Goal: Task Accomplishment & Management: Complete application form

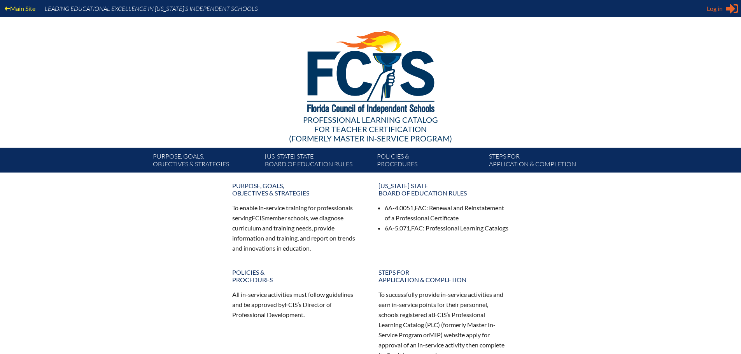
type input "HRManager@ayatampa.com"
click at [721, 12] on span "Log in" at bounding box center [715, 8] width 16 height 9
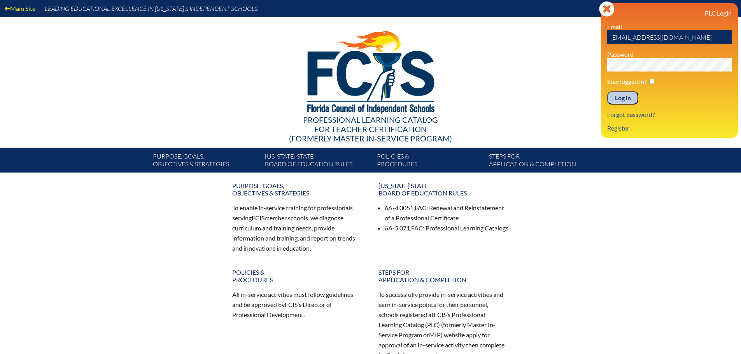
click at [625, 103] on input "Log in" at bounding box center [622, 97] width 31 height 13
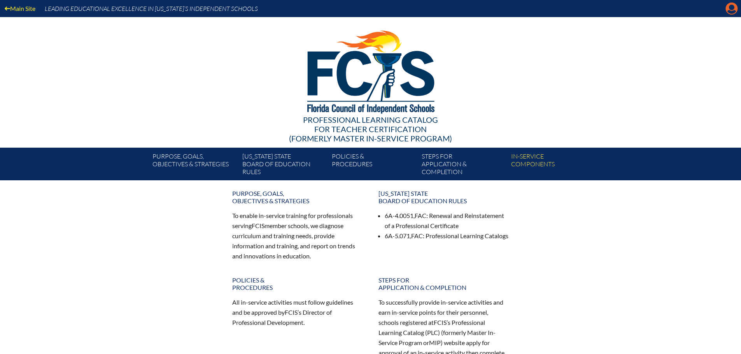
click at [728, 11] on icon "Manage account" at bounding box center [731, 8] width 12 height 12
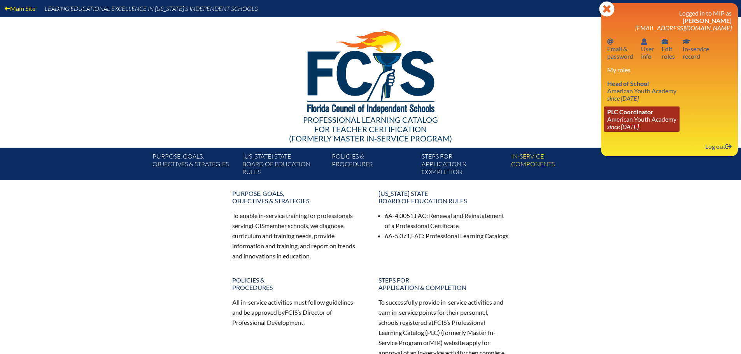
click at [663, 116] on link "PLC Coordinator American Youth Academy since 2021 May 4" at bounding box center [641, 119] width 75 height 25
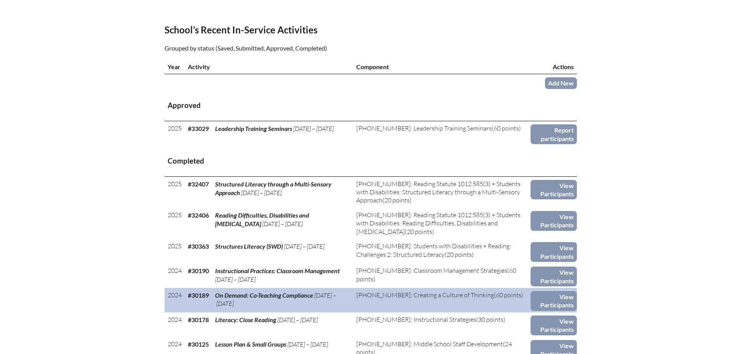
scroll to position [233, 0]
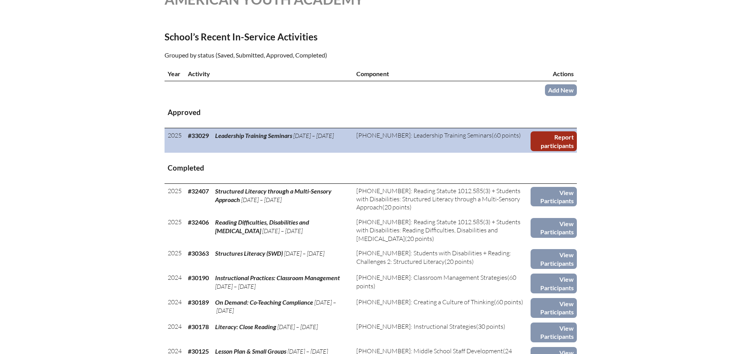
click at [559, 142] on link "Report participants" at bounding box center [553, 141] width 46 height 20
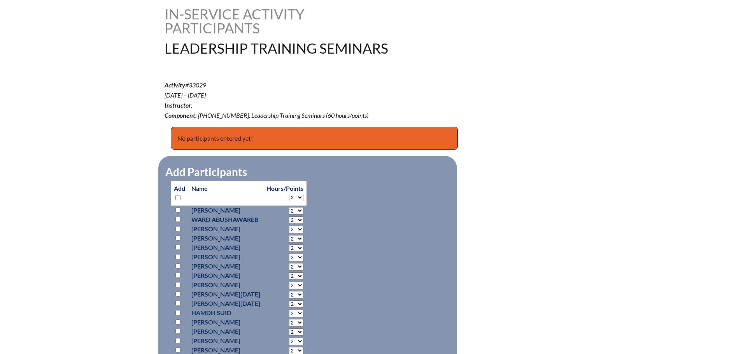
scroll to position [311, 0]
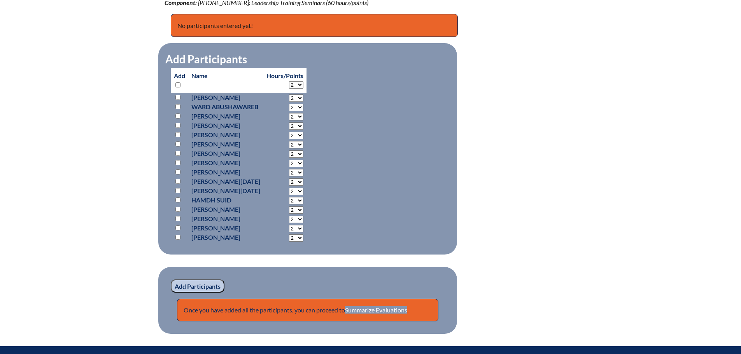
click at [177, 107] on input "checkbox" at bounding box center [177, 106] width 5 height 5
checkbox input "true"
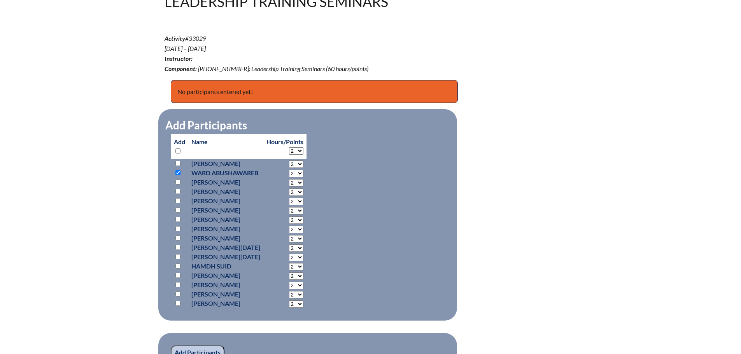
scroll to position [233, 0]
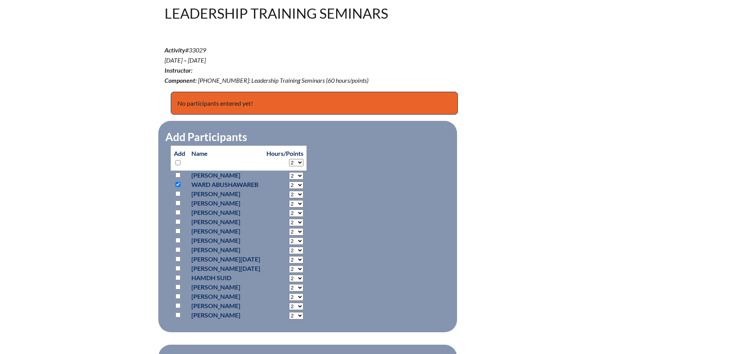
click at [303, 182] on select "2 3 4 5 6 7 8 9 10 11 12 13 14 15 16 17 18 19 20 21 22 23" at bounding box center [296, 185] width 14 height 7
select select "9"
click at [297, 182] on select "2 3 4 5 6 7 8 9 10 11 12 13 14 15 16 17 18 19 20 21 22 23" at bounding box center [296, 185] width 14 height 7
click at [366, 201] on fieldset "Add Participants Add Name Hours/Points 2 3 4 5 6" at bounding box center [307, 227] width 299 height 212
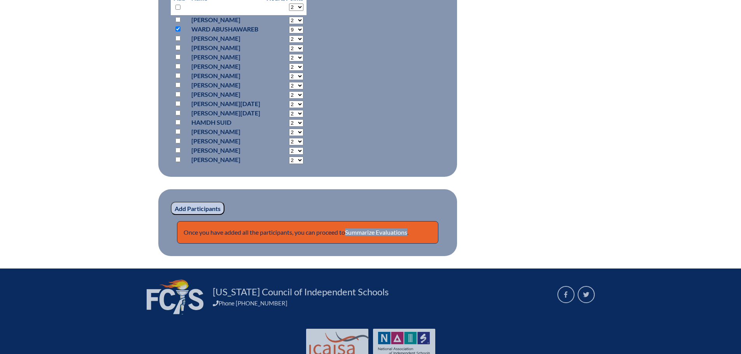
scroll to position [415, 0]
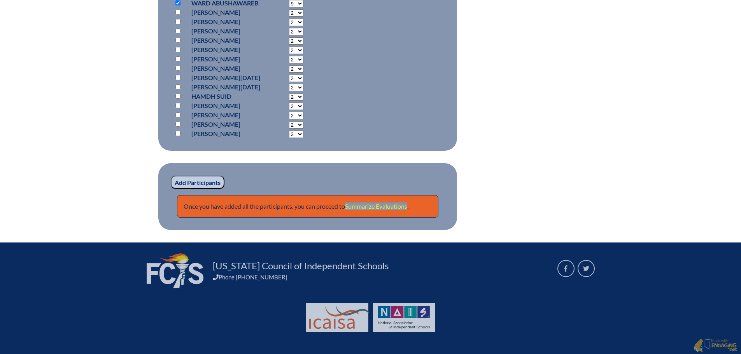
click at [367, 204] on link "Summarize Evaluations" at bounding box center [376, 206] width 62 height 7
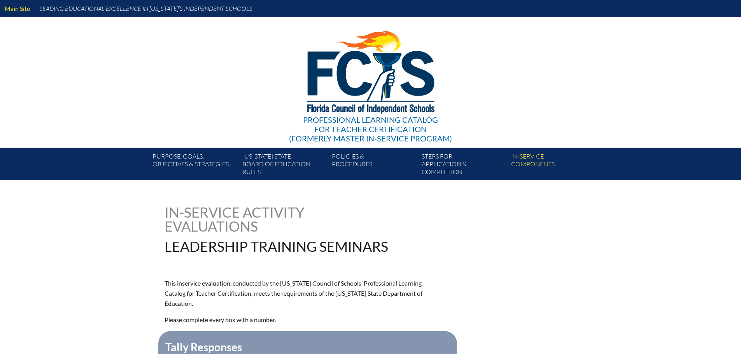
type input "0"
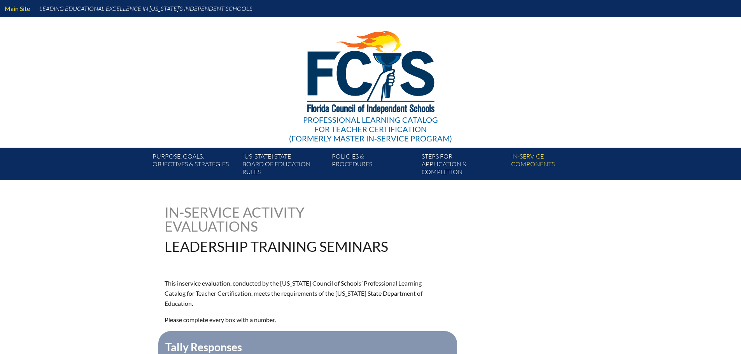
type input "0"
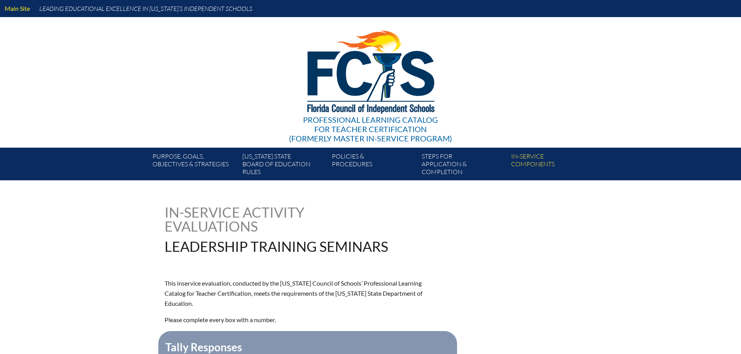
type input "0"
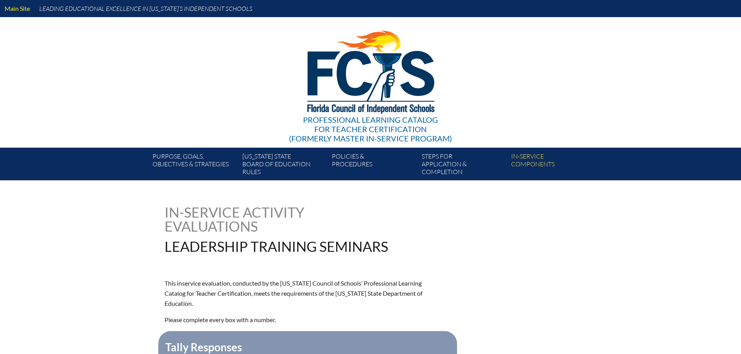
type input "0"
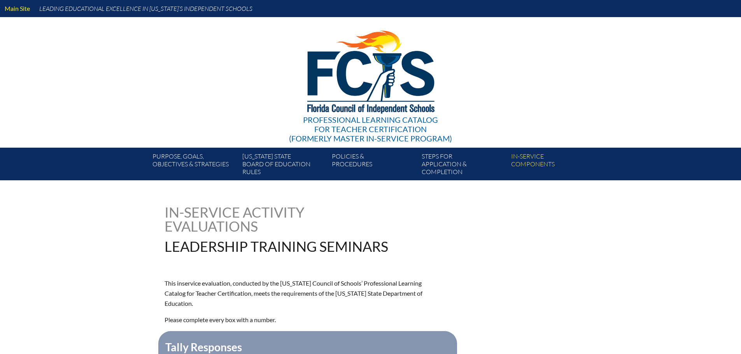
type input "0"
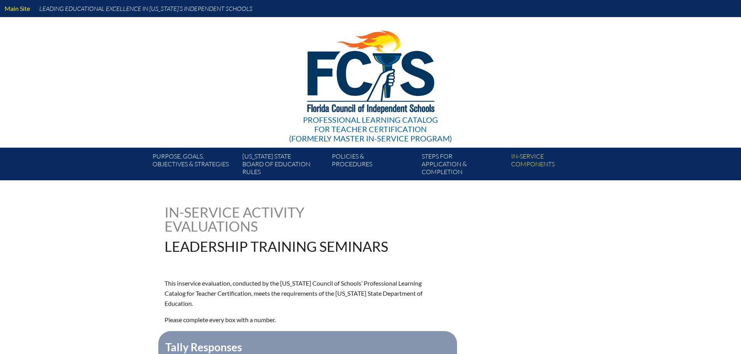
type input "0"
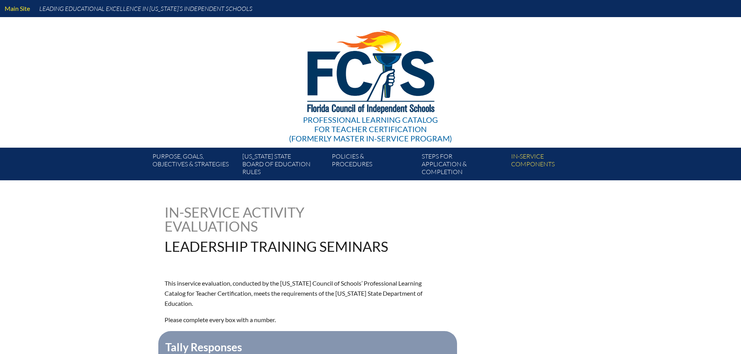
type input "0"
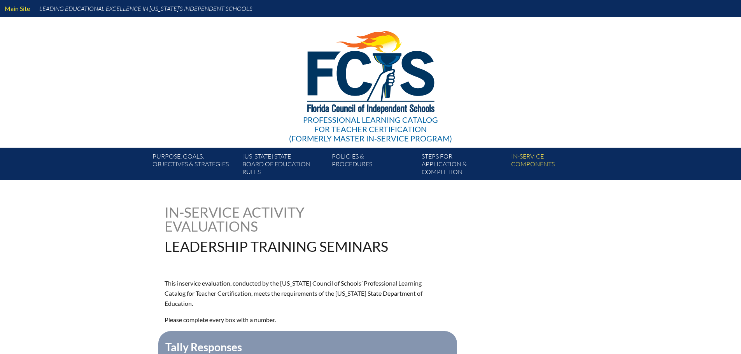
type input "0"
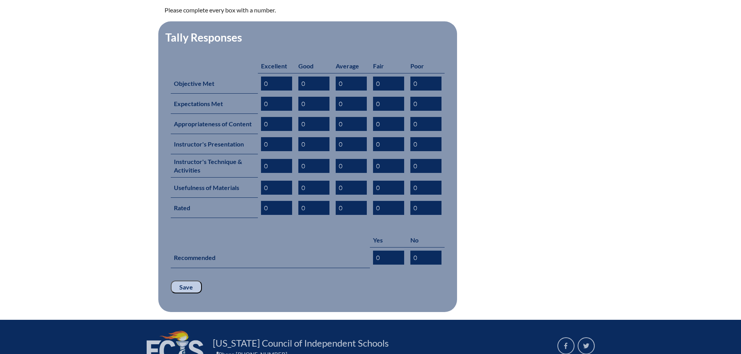
scroll to position [311, 0]
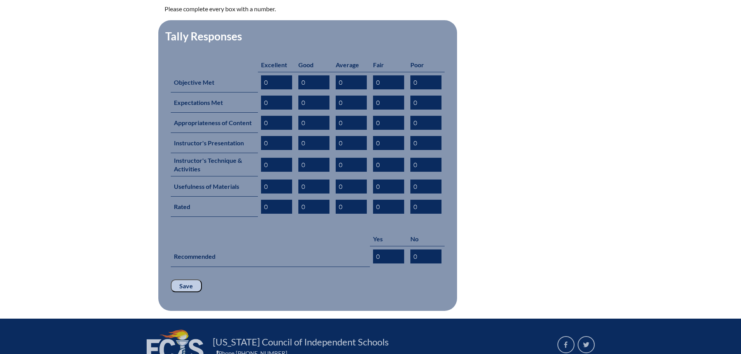
click at [191, 280] on input "Save" at bounding box center [186, 286] width 31 height 13
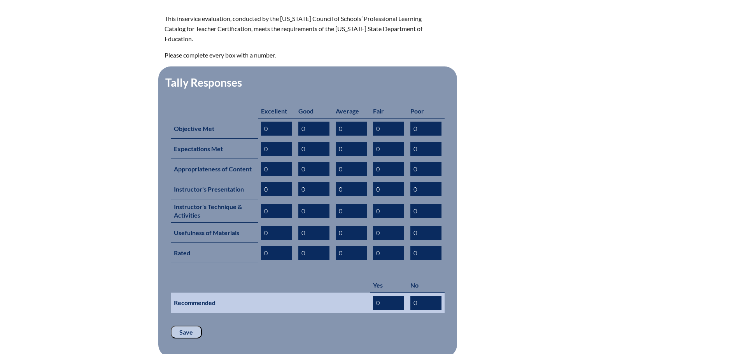
scroll to position [350, 0]
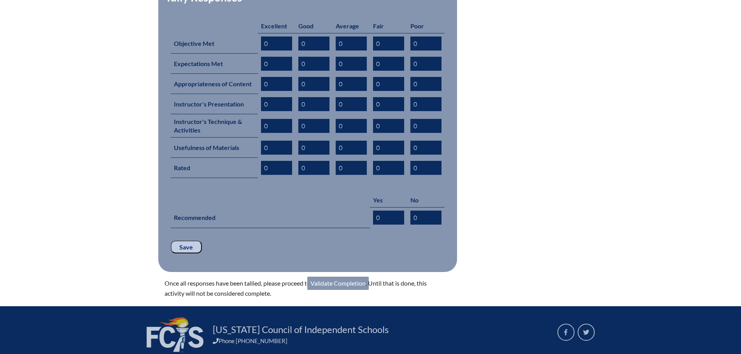
click at [330, 277] on link "Validate Completion" at bounding box center [337, 283] width 61 height 13
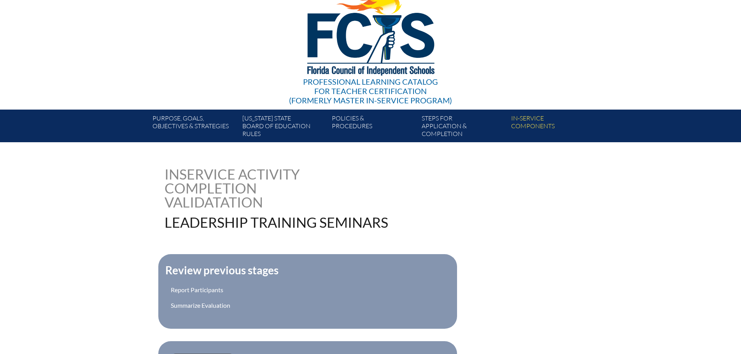
scroll to position [74, 0]
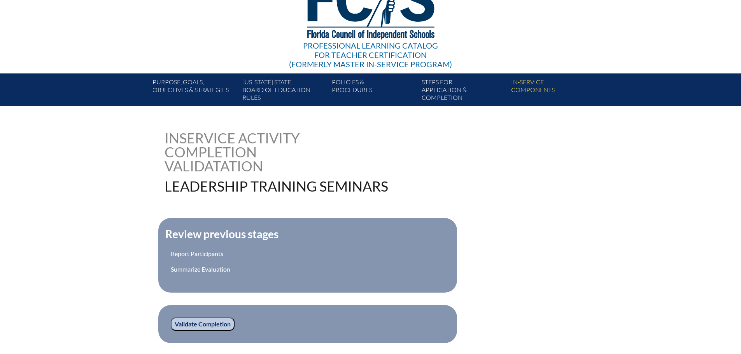
click at [215, 322] on input "Validate Completion" at bounding box center [203, 324] width 64 height 13
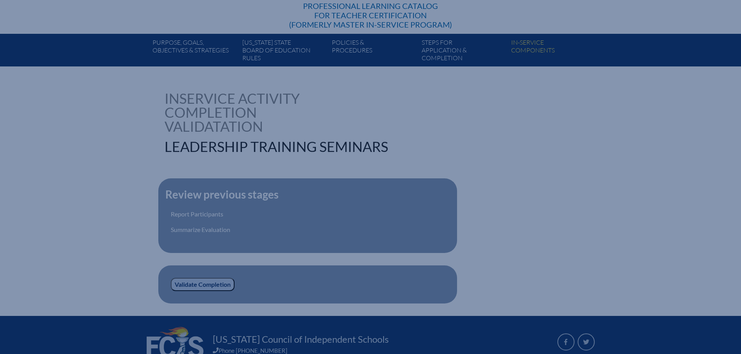
scroll to position [152, 0]
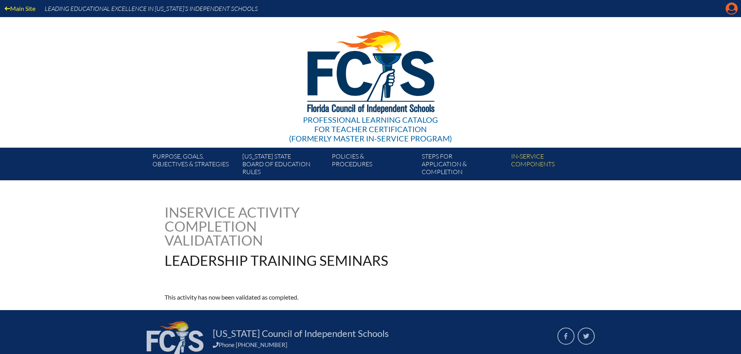
click at [728, 13] on icon "Manage account" at bounding box center [731, 8] width 12 height 12
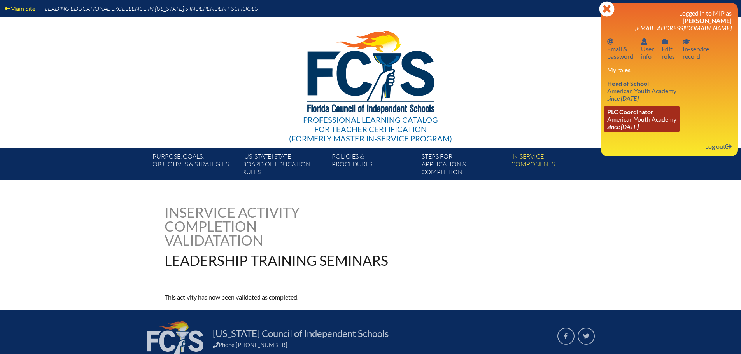
click at [644, 120] on link "PLC Coordinator American Youth Academy since [DATE]" at bounding box center [641, 119] width 75 height 25
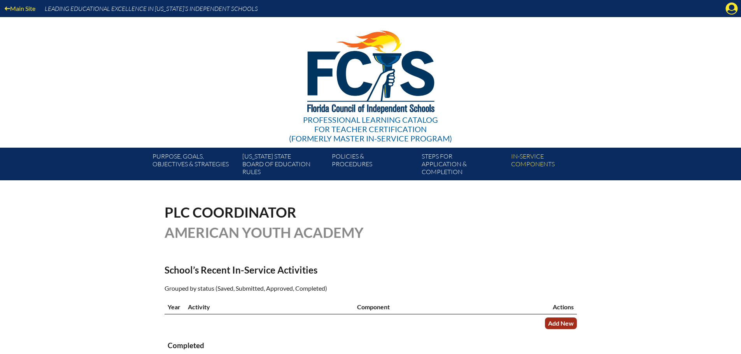
click at [570, 326] on link "Add New" at bounding box center [561, 323] width 32 height 11
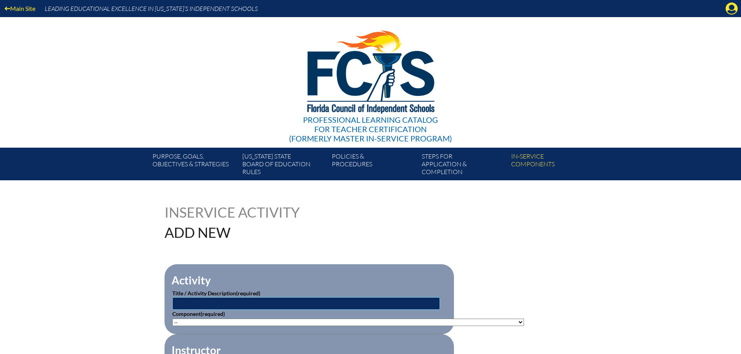
click at [189, 305] on input "text" at bounding box center [306, 304] width 268 height 12
type input "s"
type input "SWD: ESE for All Educators"
click at [191, 322] on select"]"] "-- 1-000-001: Appropriate Art Activities 1-000-002: Concept and Art Process for…" at bounding box center [348, 322] width 352 height 7
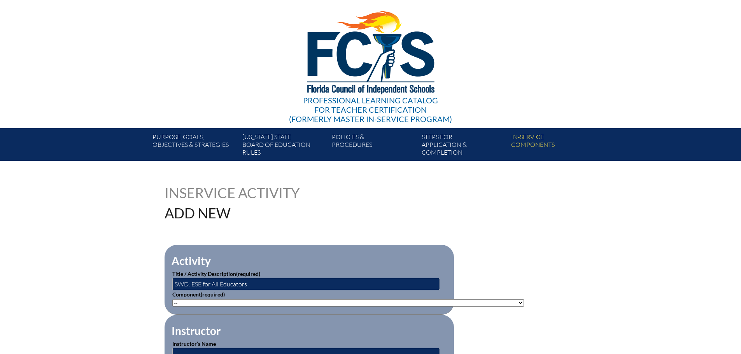
scroll to position [39, 0]
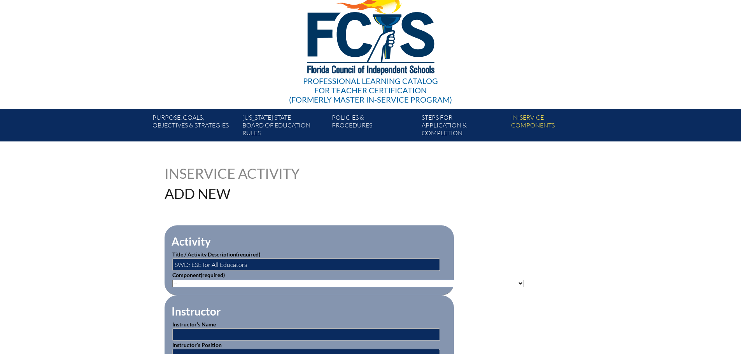
click at [491, 281] on select"]"] "-- 1-000-001: Appropriate Art Activities 1-000-002: Concept and Art Process for…" at bounding box center [348, 283] width 352 height 7
select select"]"] "20590"
click at [172, 280] on select"]"] "-- 1-000-001: Appropriate Art Activities 1-000-002: Concept and Art Process for…" at bounding box center [348, 283] width 352 height 7
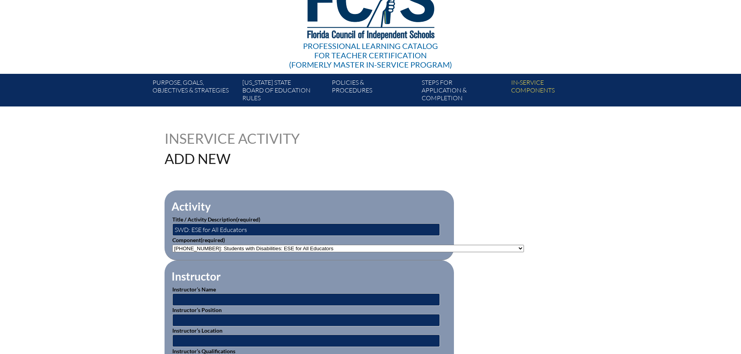
scroll to position [156, 0]
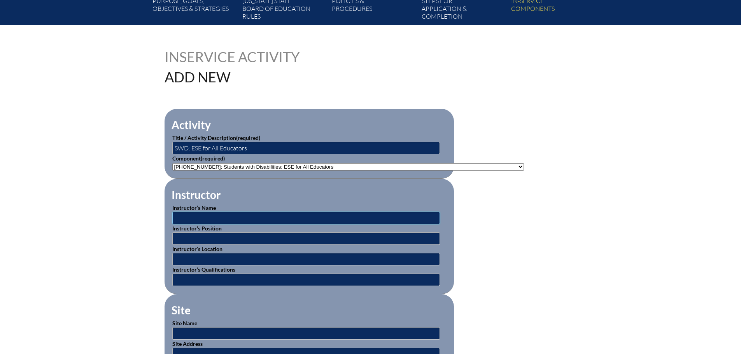
click at [274, 212] on input "text" at bounding box center [306, 218] width 268 height 12
type input "k"
type input "[PERSON_NAME]"
click at [242, 237] on input "text" at bounding box center [306, 239] width 268 height 12
type input "Beacon Educator"
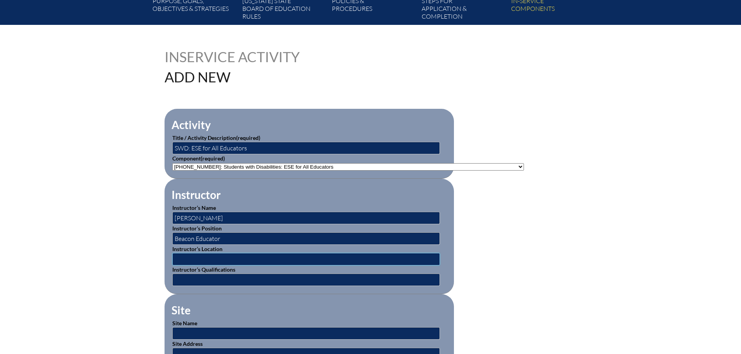
click at [221, 253] on input "text" at bounding box center [306, 259] width 268 height 12
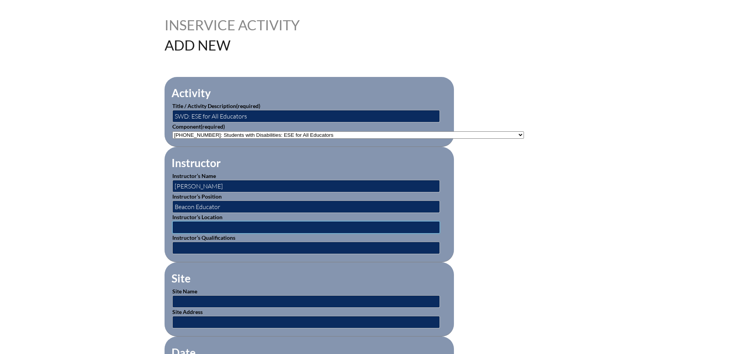
scroll to position [233, 0]
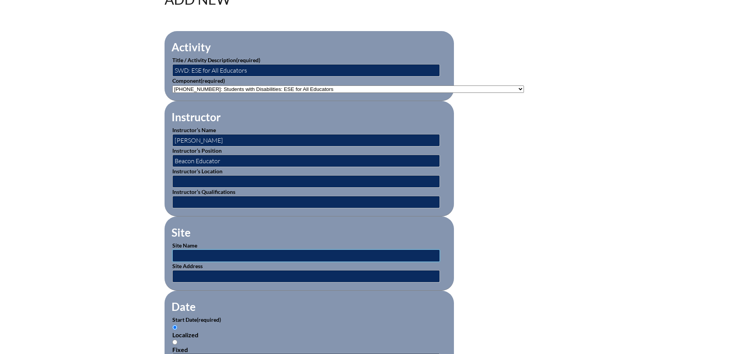
click at [193, 252] on input "text" at bounding box center [306, 256] width 268 height 12
type input "Beacon"
click at [193, 271] on input "text" at bounding box center [306, 276] width 268 height 12
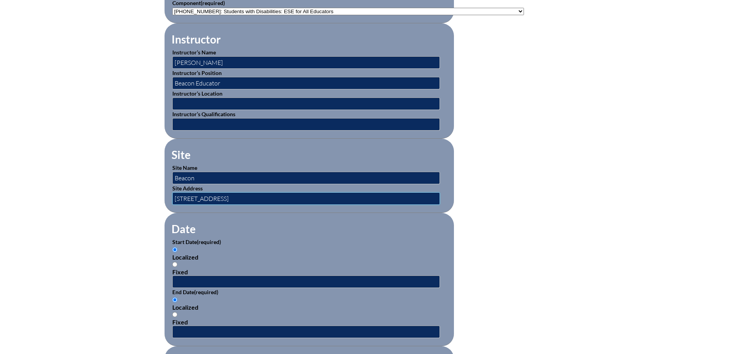
scroll to position [350, 0]
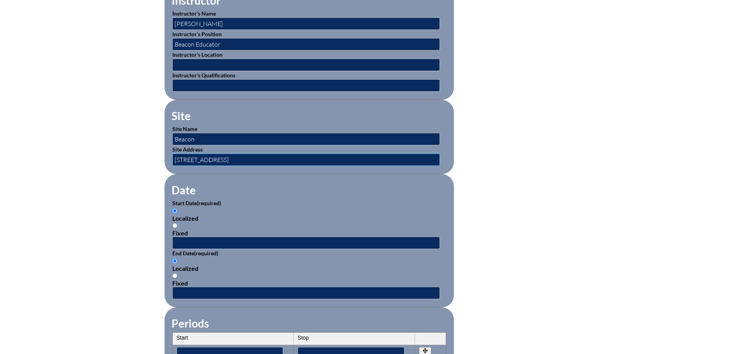
type input "[STREET_ADDRESS]"
click at [210, 242] on input "text" at bounding box center [306, 243] width 268 height 12
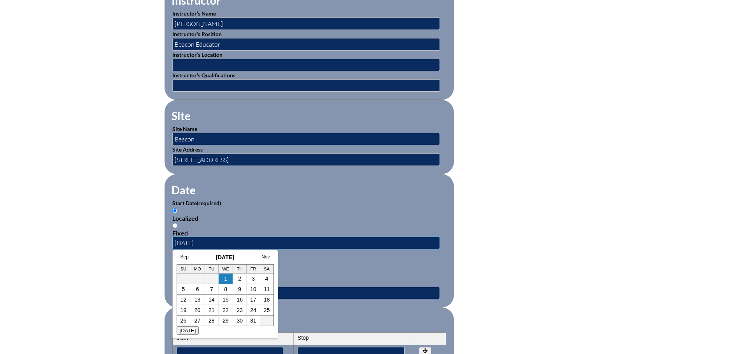
type input "[DATE]"
click at [526, 223] on form "Activity Title / Activity Description (required) SWD: ESE for All Educators Com…" at bounding box center [371, 249] width 412 height 670
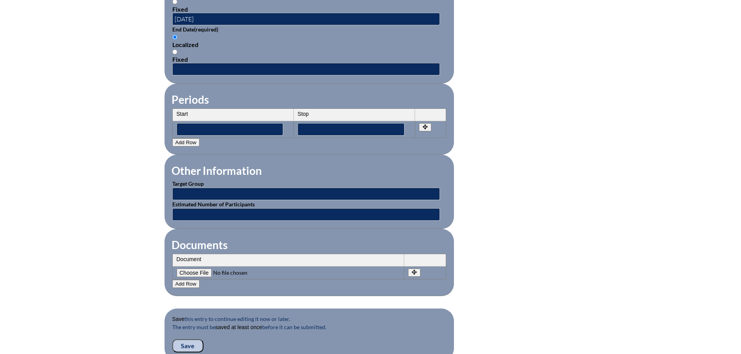
scroll to position [583, 0]
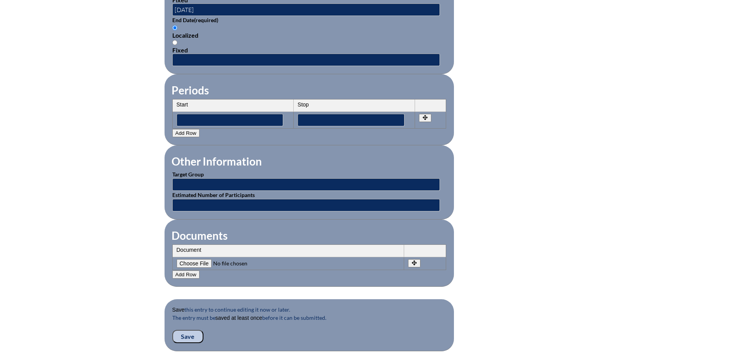
click at [209, 259] on input"] "file" at bounding box center [230, 263] width 106 height 9
type input"] "C:\fakepath\OfficialBeaconTranscript (1).pdf"
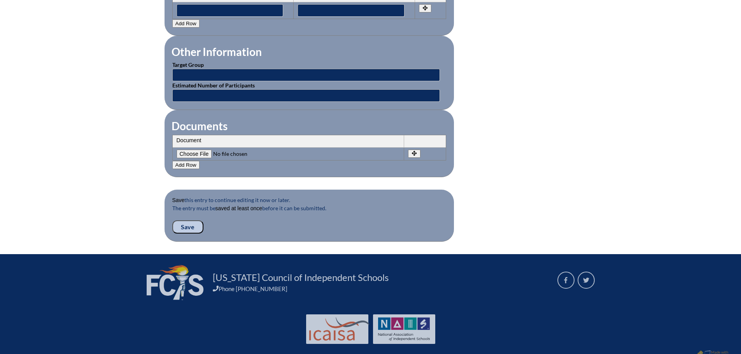
scroll to position [700, 0]
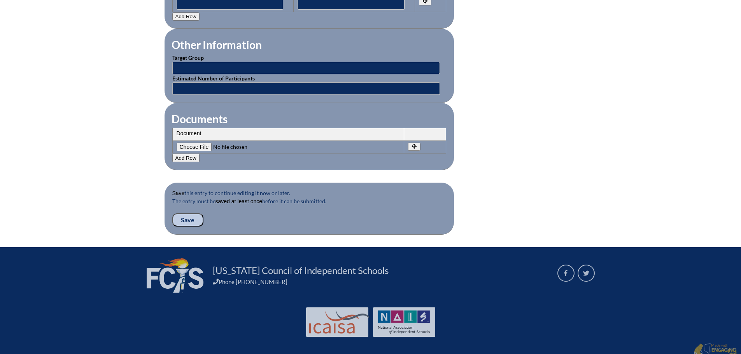
click at [197, 215] on input "Save" at bounding box center [187, 220] width 31 height 13
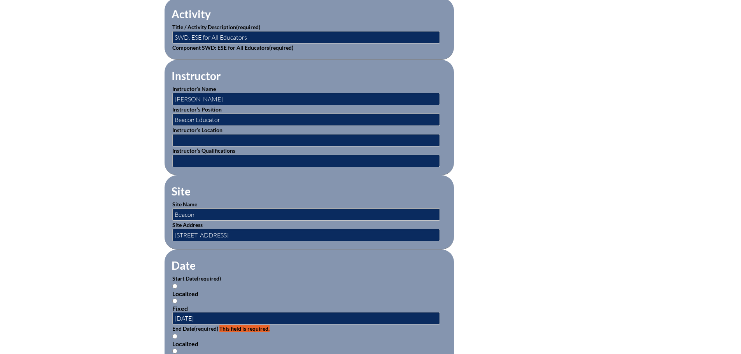
scroll to position [467, 0]
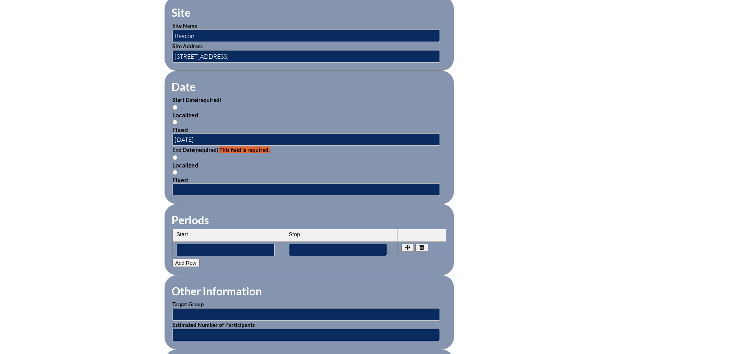
click at [175, 155] on input "Localized" at bounding box center [174, 157] width 5 height 5
radio input "true"
drag, startPoint x: 215, startPoint y: 135, endPoint x: 124, endPoint y: 148, distance: 91.5
click at [125, 147] on div "Inservice Activity Add New Please see errors below: activity_end: This field is…" at bounding box center [370, 150] width 741 height 823
type input "[DATE]"
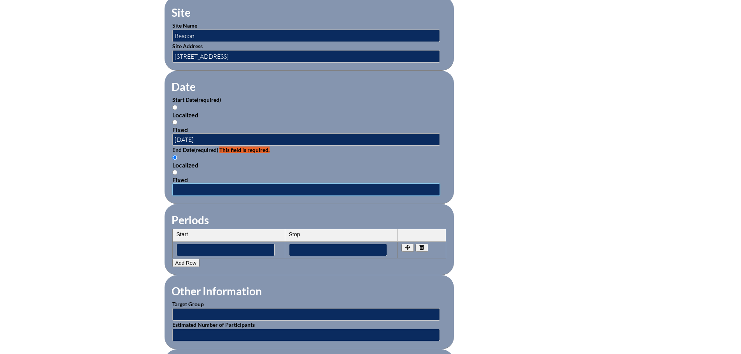
click at [189, 184] on input "text" at bounding box center [306, 190] width 268 height 12
click at [589, 196] on div "Inservice Activity Add New Please see errors below: activity_end: This field is…" at bounding box center [370, 150] width 741 height 823
drag, startPoint x: 210, startPoint y: 184, endPoint x: 147, endPoint y: 187, distance: 63.1
click at [150, 187] on div "Inservice Activity Add New Please see errors below: activity_end: This field is…" at bounding box center [370, 150] width 741 height 823
type input "[DATE]"
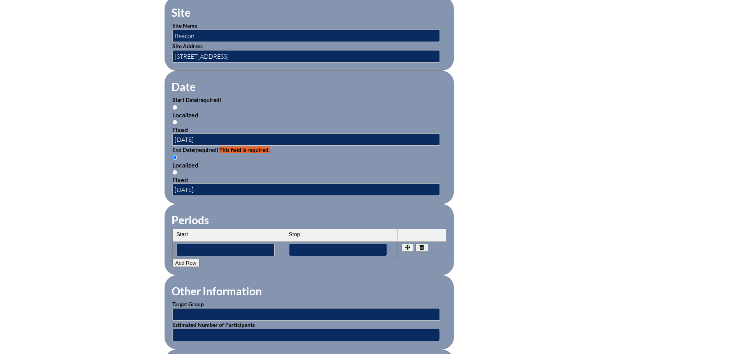
click at [486, 211] on form "Please see errors below: activity_end: This field is required. field_id_69: Thi…" at bounding box center [371, 179] width 412 height 763
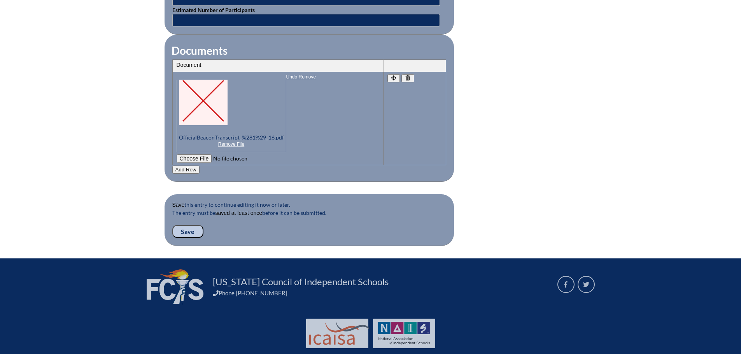
scroll to position [793, 0]
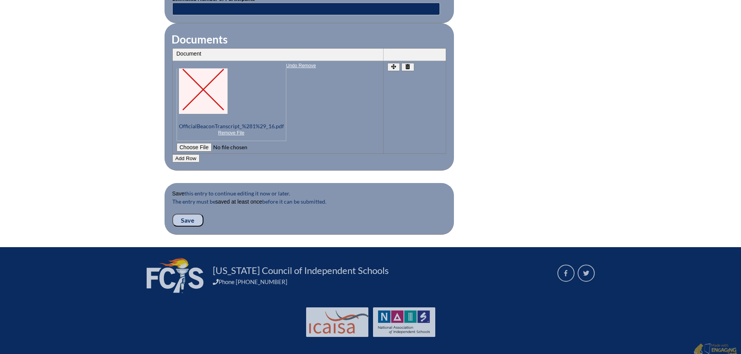
click at [186, 214] on input "Save" at bounding box center [187, 220] width 31 height 13
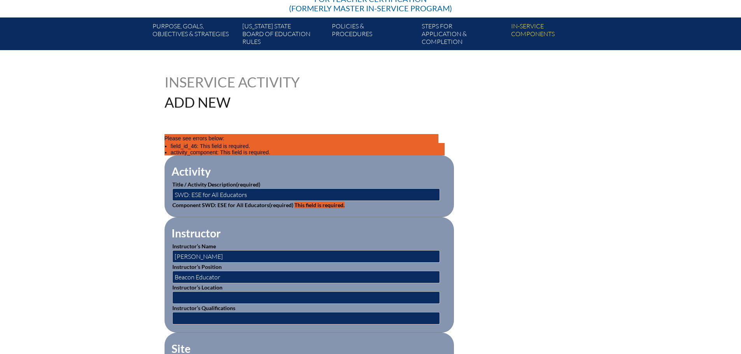
scroll to position [156, 0]
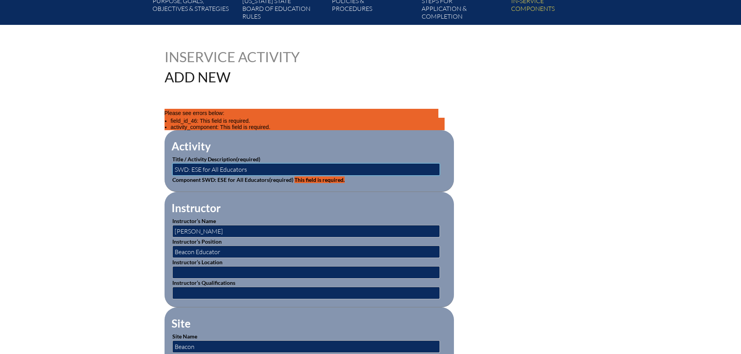
click at [273, 167] on input "SWD: ESE for All Educators" at bounding box center [306, 169] width 268 height 12
click at [310, 179] on span "This field is required." at bounding box center [319, 180] width 50 height 7
click at [193, 167] on input "SWD: ESE for All Educators" at bounding box center [306, 169] width 268 height 12
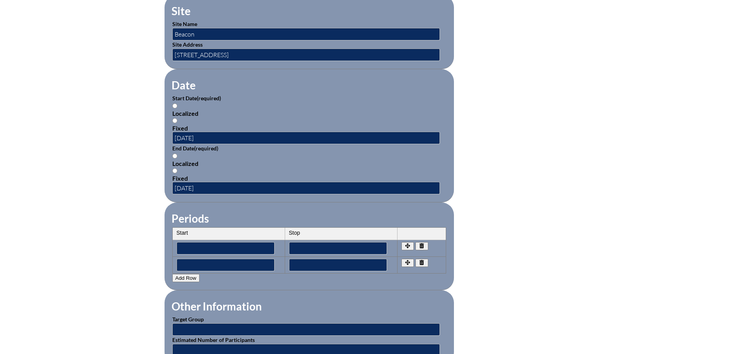
scroll to position [467, 0]
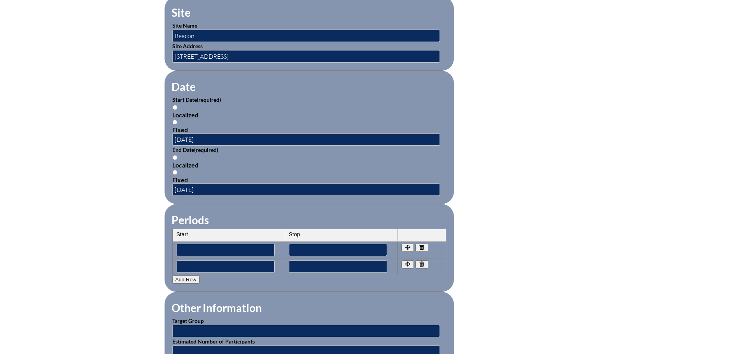
type input "SWD ESE for All Educators"
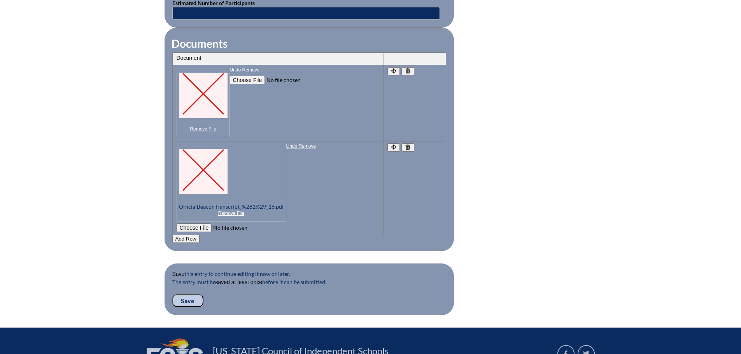
scroll to position [817, 0]
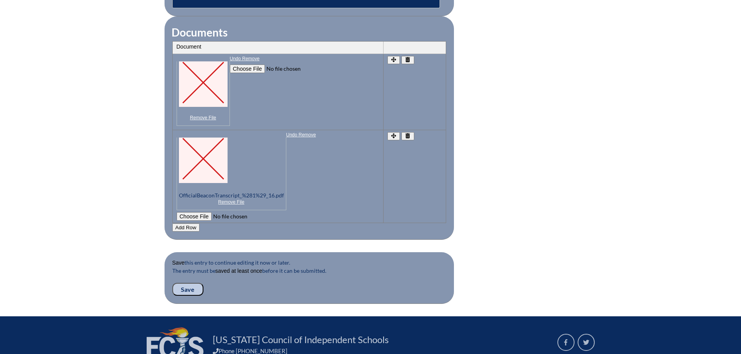
click at [409, 57] on button "button" at bounding box center [407, 60] width 13 height 8
click at [411, 56] on button "button" at bounding box center [407, 60] width 13 height 8
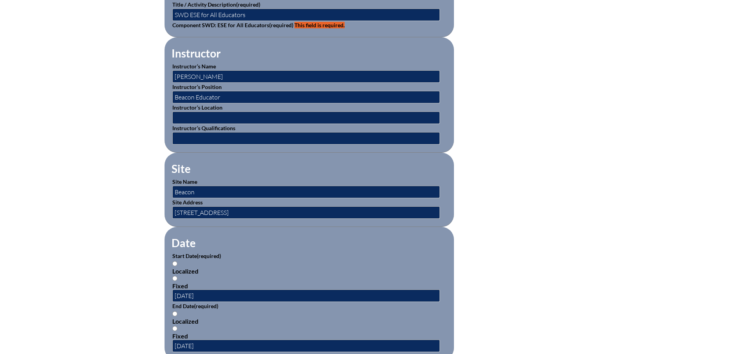
scroll to position [311, 0]
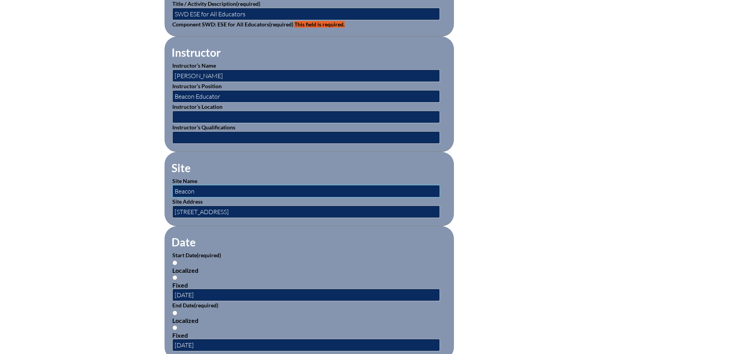
click at [241, 193] on input "Beacon" at bounding box center [306, 191] width 268 height 12
type input "Beacon Educator"
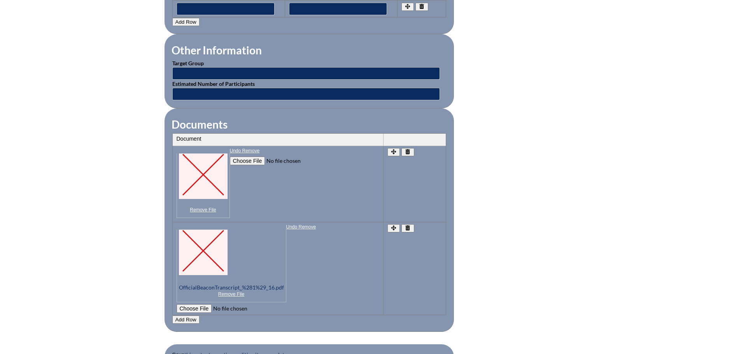
scroll to position [817, 0]
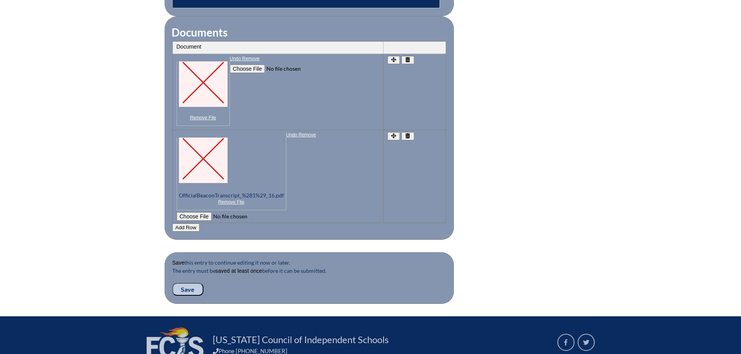
click at [199, 283] on input "Save" at bounding box center [187, 289] width 31 height 13
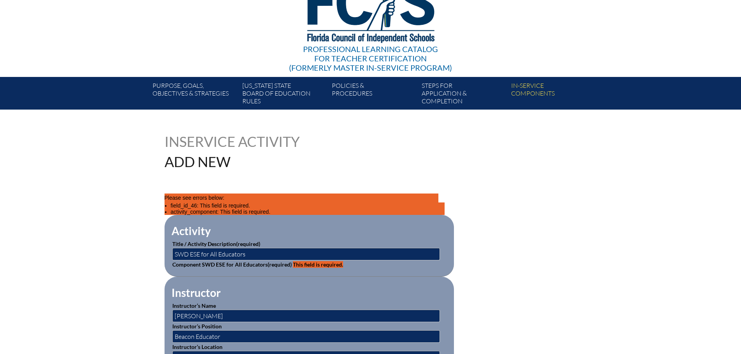
scroll to position [69, 0]
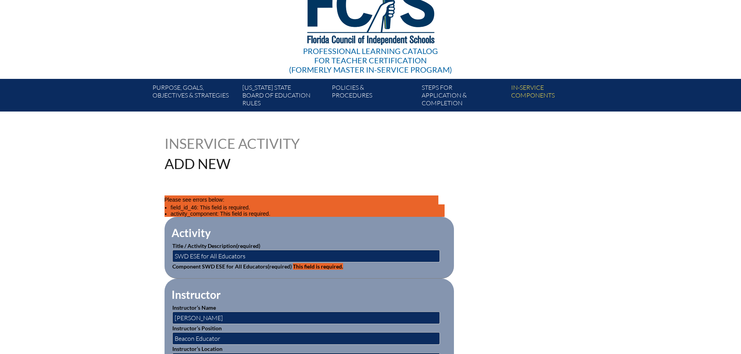
click at [260, 270] on fieldset "Activity Title / Activity Description (required) SWD ESE for All Educators Comp…" at bounding box center [309, 248] width 289 height 62
click at [324, 266] on span "This field is required." at bounding box center [318, 266] width 50 height 7
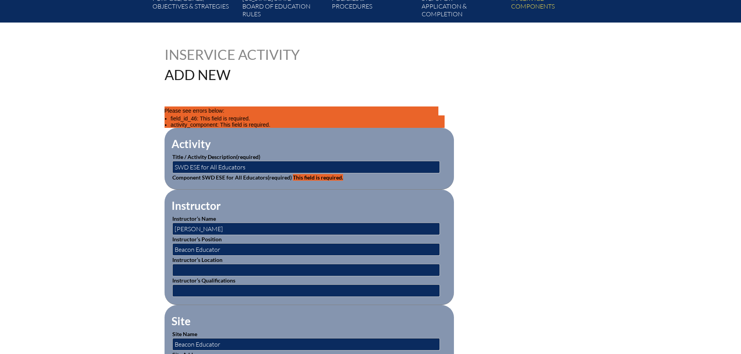
scroll to position [186, 0]
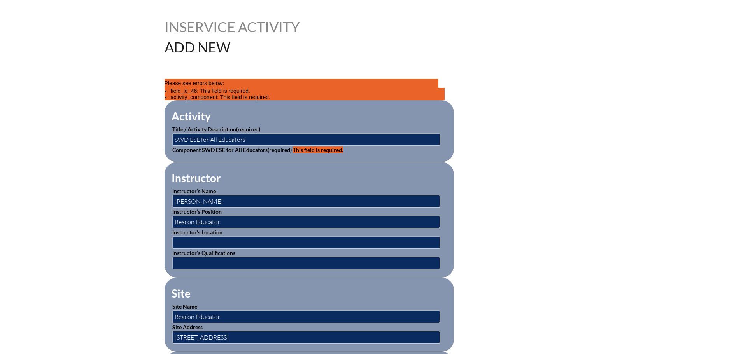
click at [216, 147] on label "Component SWD ESE for All Educators (required) This field is required." at bounding box center [257, 150] width 171 height 7
click at [332, 149] on span "This field is required." at bounding box center [318, 150] width 50 height 7
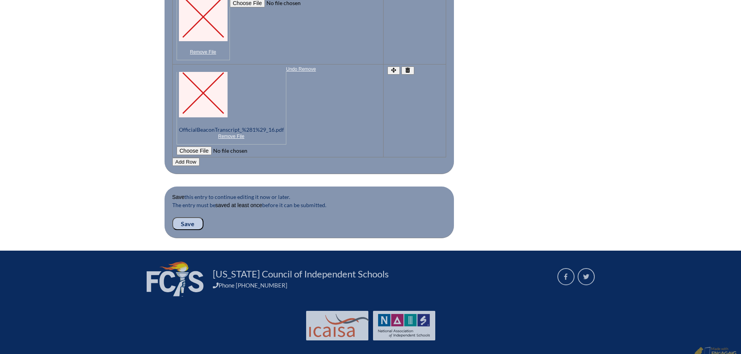
scroll to position [886, 0]
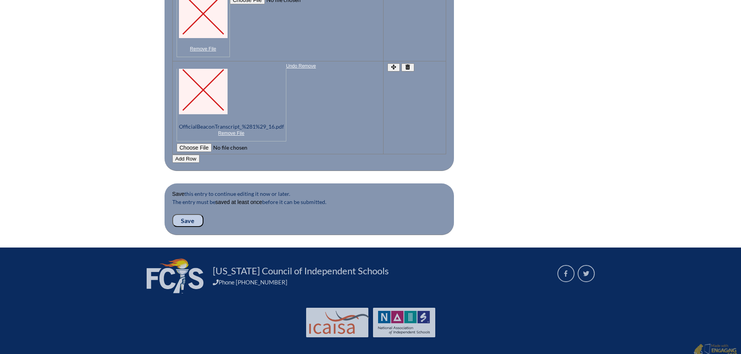
drag, startPoint x: 195, startPoint y: 198, endPoint x: 189, endPoint y: 202, distance: 7.7
click at [191, 201] on p "The entry must be saved at least once before it can be submitted." at bounding box center [309, 206] width 274 height 16
click at [180, 214] on input "Save" at bounding box center [187, 220] width 31 height 13
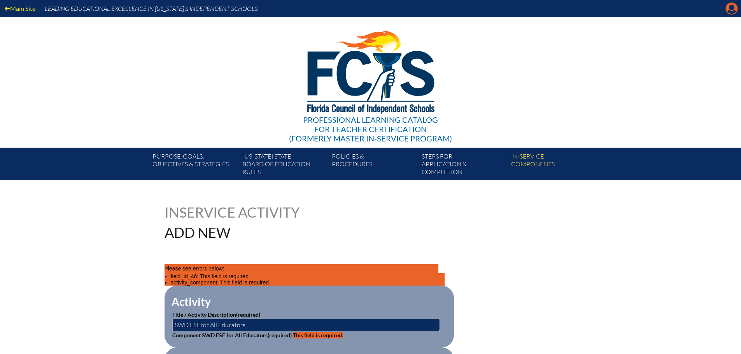
click at [728, 13] on icon at bounding box center [732, 9] width 12 height 12
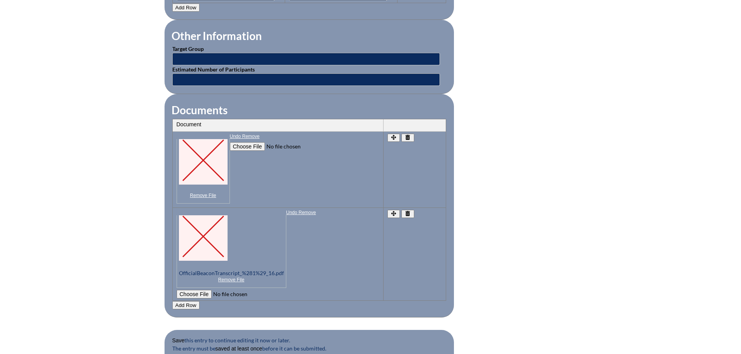
scroll to position [886, 0]
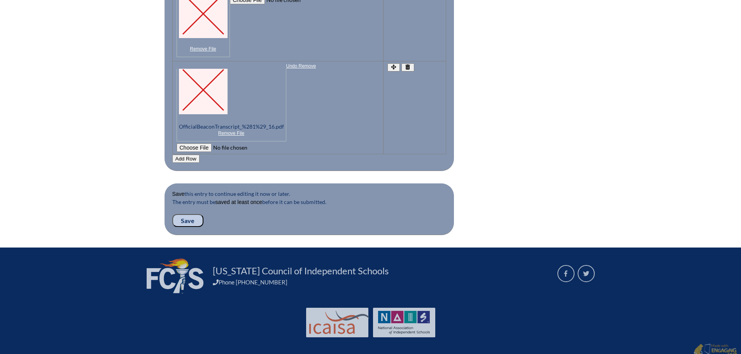
click at [203, 190] on p "Save this entry to continue editing it now or later." at bounding box center [309, 194] width 274 height 8
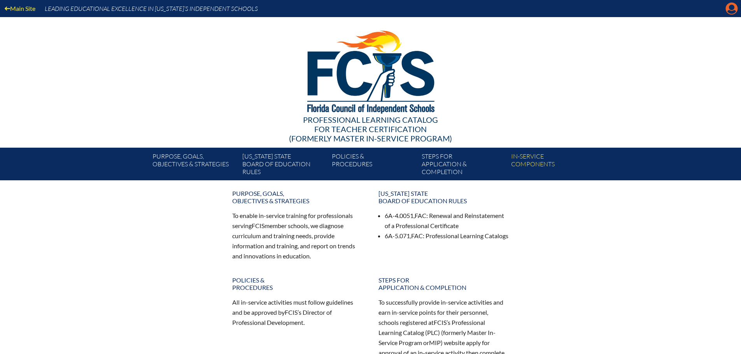
click at [731, 11] on icon at bounding box center [732, 9] width 12 height 12
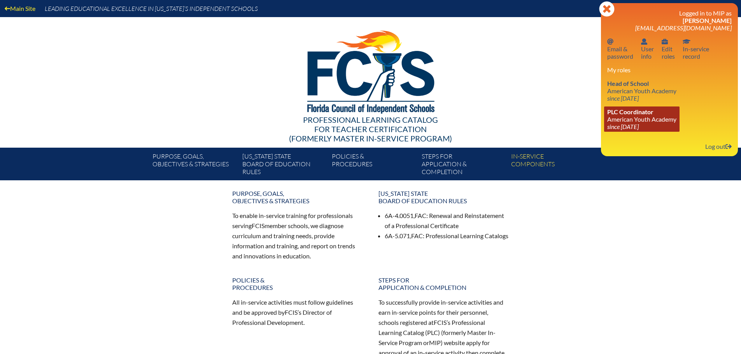
click at [649, 119] on link "PLC Coordinator American Youth Academy since 2021 May 4" at bounding box center [641, 119] width 75 height 25
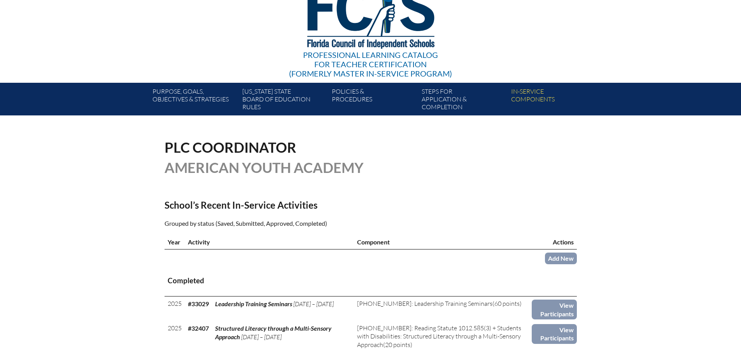
scroll to position [56, 0]
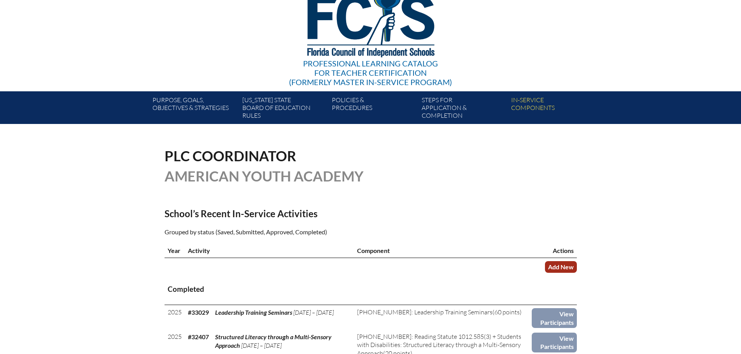
click at [568, 266] on link "Add New" at bounding box center [561, 266] width 32 height 11
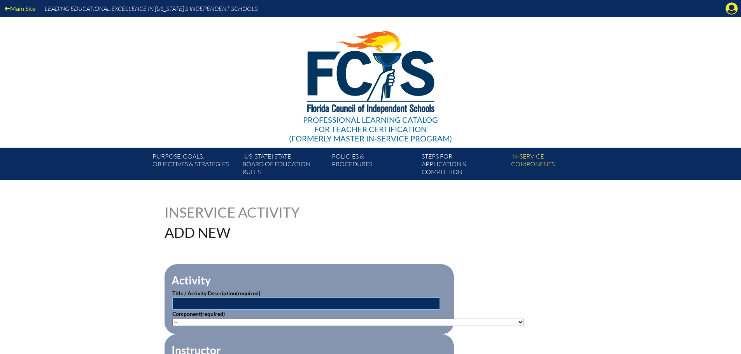
click at [217, 304] on input "text" at bounding box center [306, 304] width 268 height 12
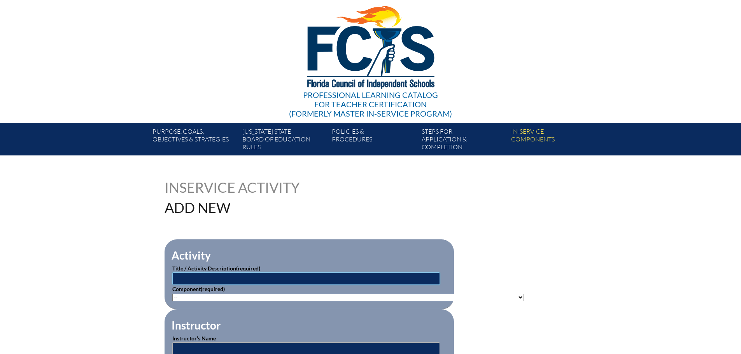
scroll to position [39, 0]
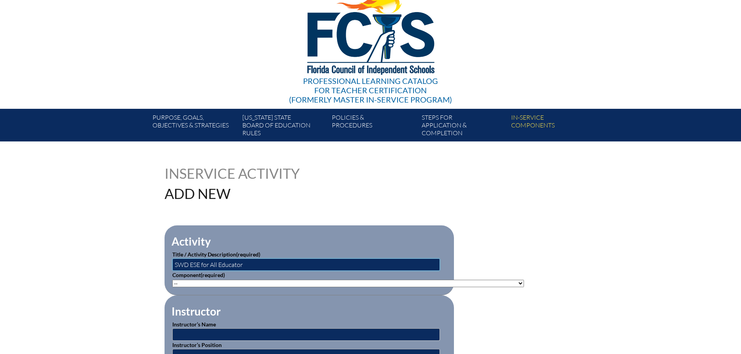
type input "SWD ESE for All Educator"
click at [238, 283] on select"]"] "-- 1-000-001: Appropriate Art Activities 1-000-002: Concept and Art Process for…" at bounding box center [348, 283] width 352 height 7
select select"]"] "20590"
click at [172, 280] on select"]"] "-- 1-000-001: Appropriate Art Activities 1-000-002: Concept and Art Process for…" at bounding box center [348, 283] width 352 height 7
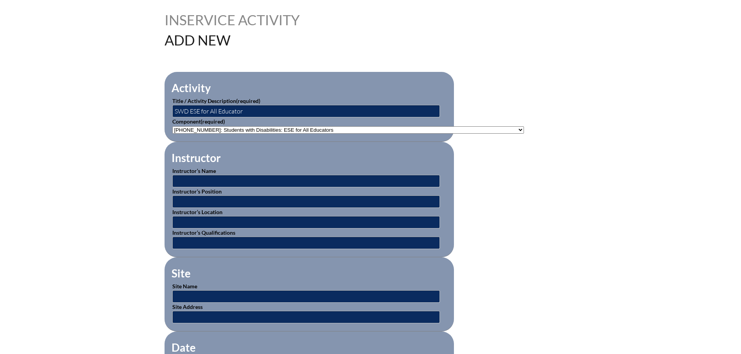
scroll to position [194, 0]
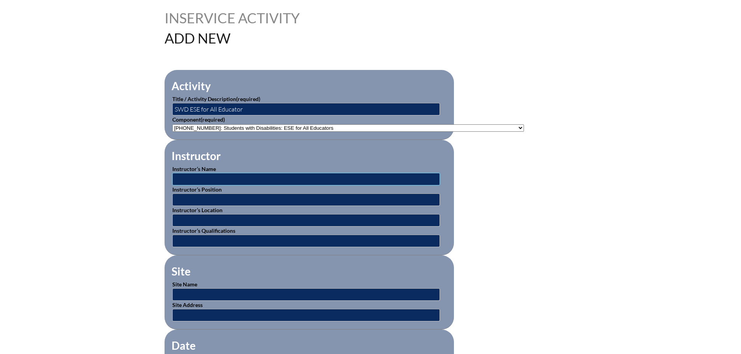
click at [203, 180] on input "text" at bounding box center [306, 179] width 268 height 12
type input "[PERSON_NAME]"
drag, startPoint x: 202, startPoint y: 189, endPoint x: 200, endPoint y: 195, distance: 6.4
click at [201, 192] on p "Instructor’s Position" at bounding box center [309, 196] width 274 height 21
click at [200, 195] on input "text" at bounding box center [306, 200] width 268 height 12
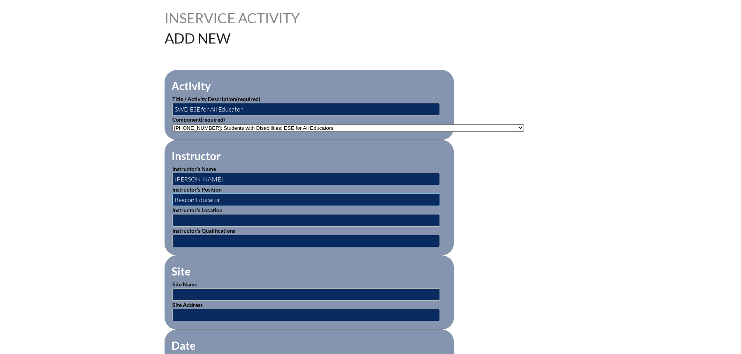
type input "Beacon Educator"
click at [222, 220] on input "text" at bounding box center [306, 220] width 268 height 12
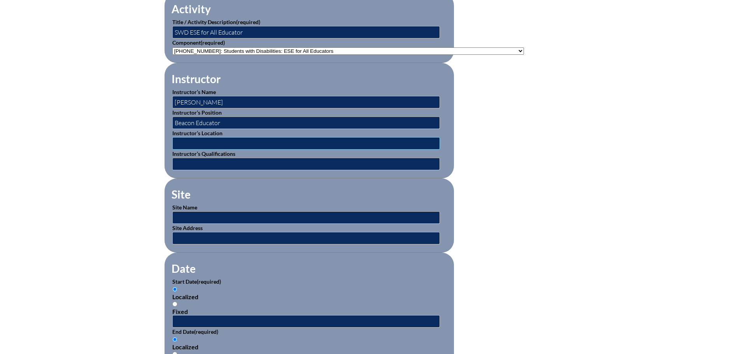
scroll to position [272, 0]
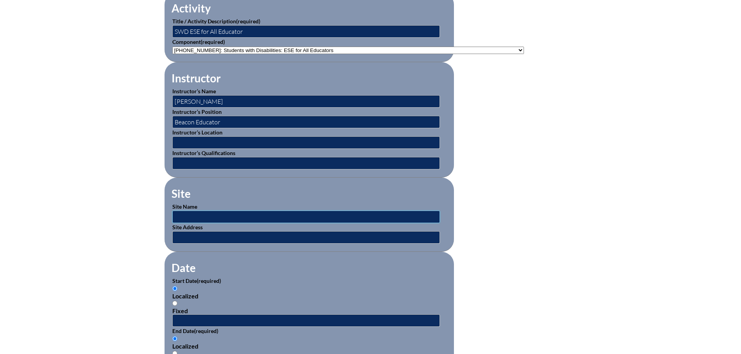
click at [208, 211] on input "text" at bounding box center [306, 217] width 268 height 12
click at [366, 184] on fieldset "Site Site Name Site Address" at bounding box center [309, 215] width 289 height 74
click at [186, 213] on input "text" at bounding box center [306, 217] width 268 height 12
type input "Beacon Educator"
click at [179, 315] on input "text" at bounding box center [306, 321] width 268 height 12
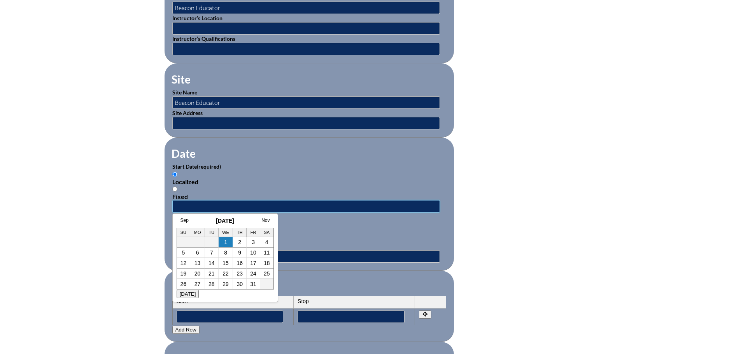
scroll to position [389, 0]
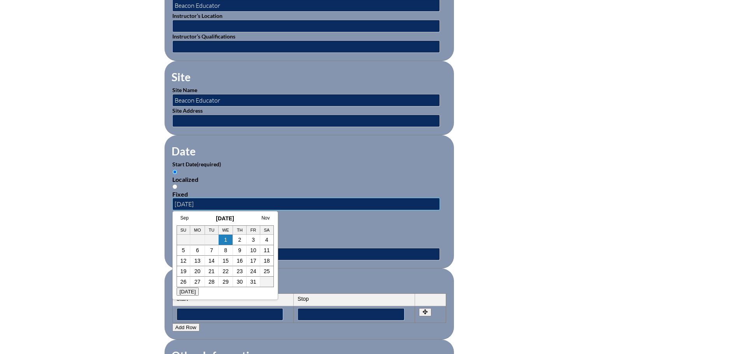
type input "08/13/2025"
drag, startPoint x: 497, startPoint y: 228, endPoint x: 485, endPoint y: 234, distance: 14.1
click at [498, 228] on form "Activity Title / Activity Description (required) SWD ESE for All Educator Compo…" at bounding box center [371, 211] width 412 height 670
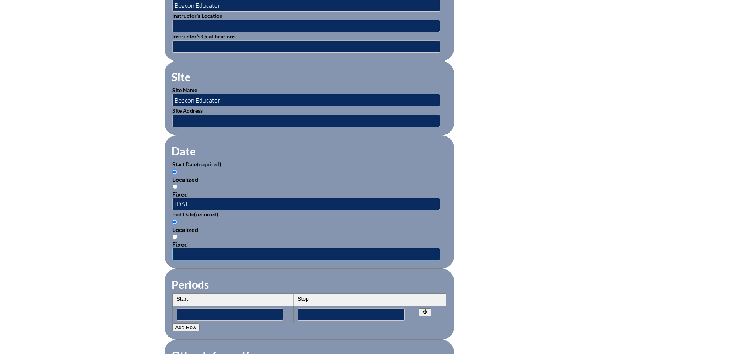
click at [181, 252] on input "text" at bounding box center [306, 254] width 268 height 12
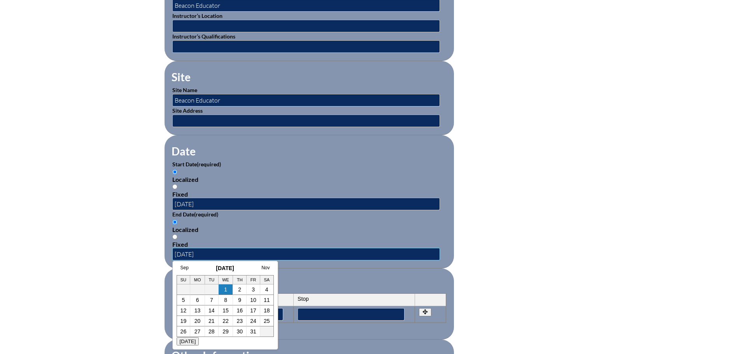
type input "09/27/2025"
click at [480, 242] on form "Activity Title / Activity Description (required) SWD ESE for All Educator Compo…" at bounding box center [371, 211] width 412 height 670
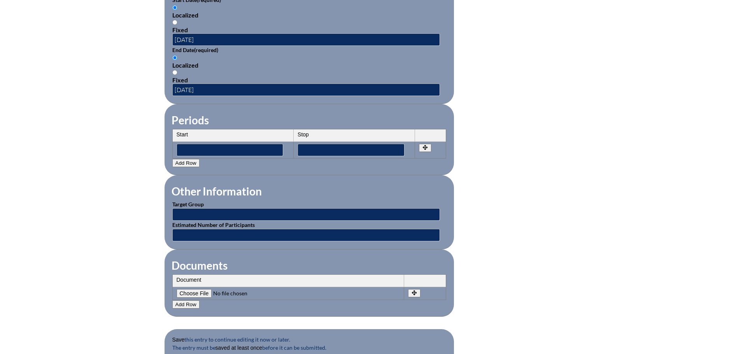
scroll to position [583, 0]
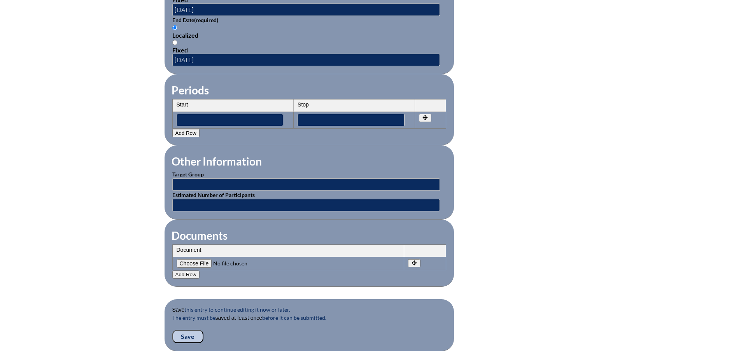
click at [185, 259] on input"] "file" at bounding box center [230, 263] width 106 height 9
type input"] "C:\fakepath\OfficialBeaconTranscript (1).pdf"
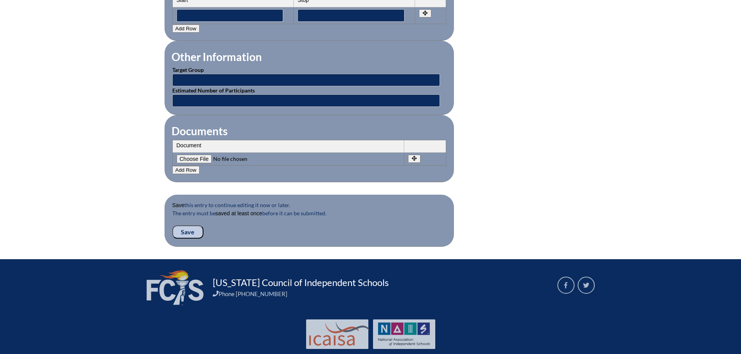
scroll to position [700, 0]
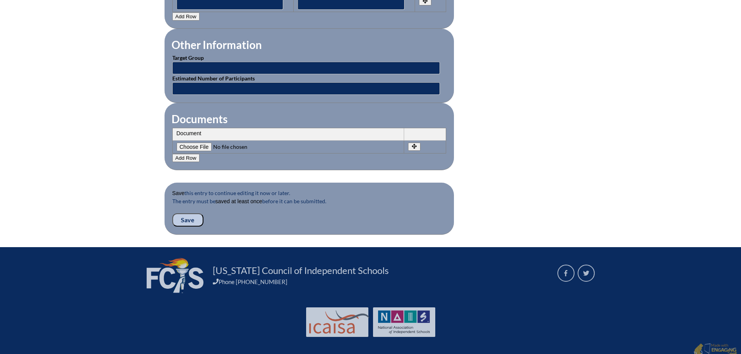
click at [185, 214] on input "Save" at bounding box center [187, 220] width 31 height 13
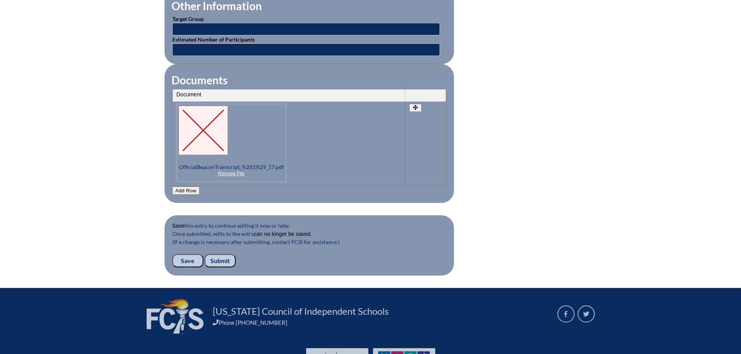
scroll to position [780, 0]
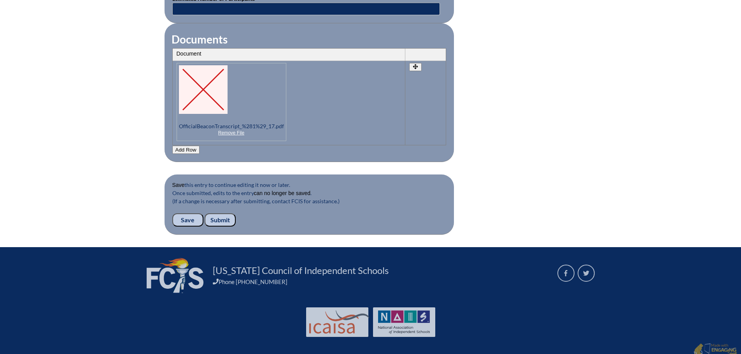
click at [220, 214] on input "Submit" at bounding box center [220, 220] width 31 height 13
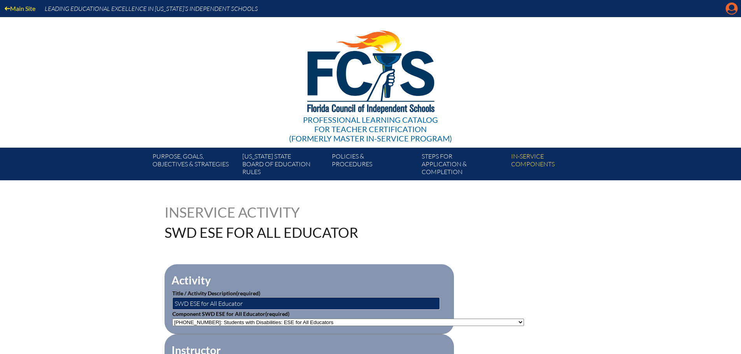
click at [733, 8] on icon "Manage account" at bounding box center [731, 8] width 12 height 12
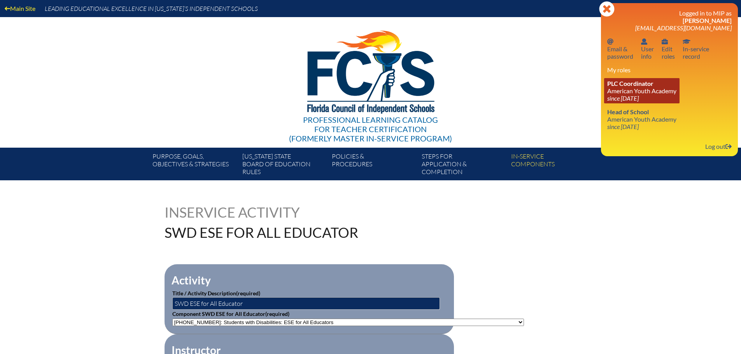
click at [640, 90] on link "PLC Coordinator American Youth Academy since [DATE]" at bounding box center [641, 90] width 75 height 25
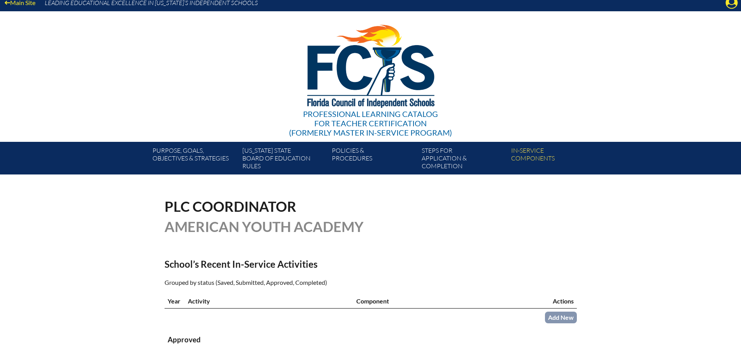
scroll to position [117, 0]
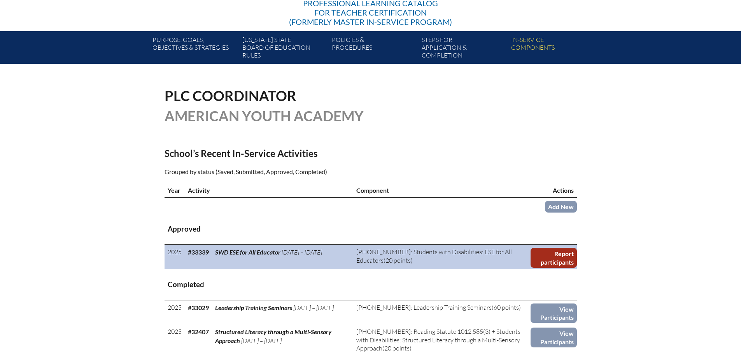
click at [553, 261] on link "Report participants" at bounding box center [553, 258] width 46 height 20
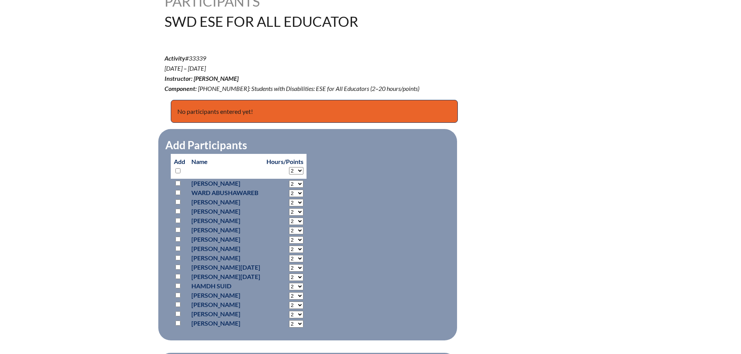
scroll to position [272, 0]
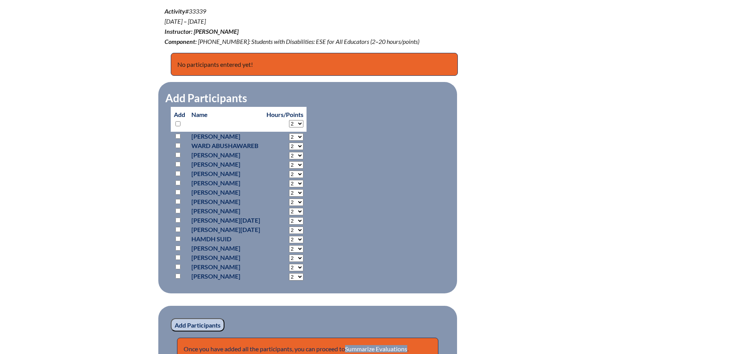
click at [177, 190] on input "checkbox" at bounding box center [177, 192] width 5 height 5
checkbox input "true"
click at [303, 192] on select "2 3 4 5 6 7 8 9 10 11 12 13 14 15 16 17 18 19 20 0" at bounding box center [296, 192] width 14 height 7
select select "20"
click at [297, 189] on select "2 3 4 5 6 7 8 9 10 11 12 13 14 15 16 17 18 19 20 0" at bounding box center [296, 192] width 14 height 7
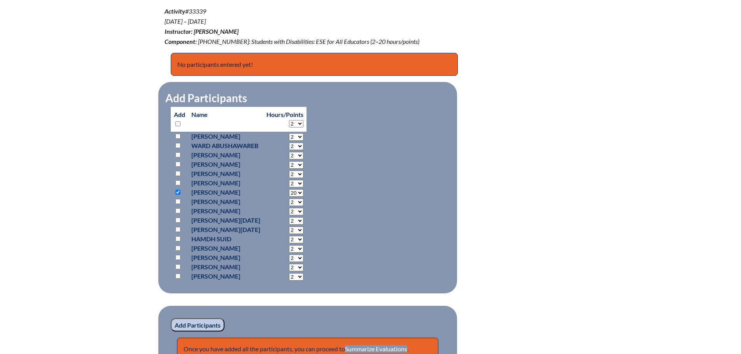
click at [351, 203] on fieldset "Add Participants Add Name Hours/Points 2 3 4 5 6" at bounding box center [307, 188] width 299 height 212
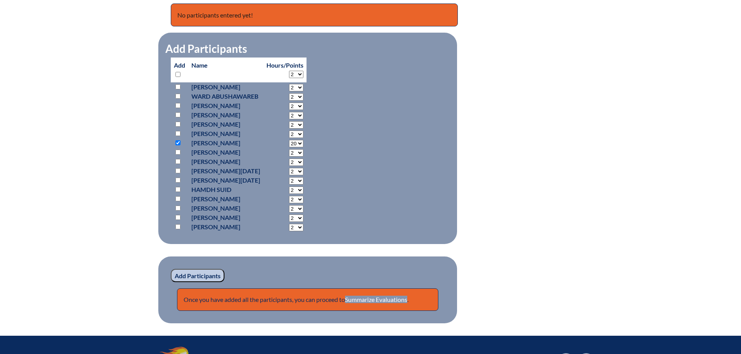
scroll to position [415, 0]
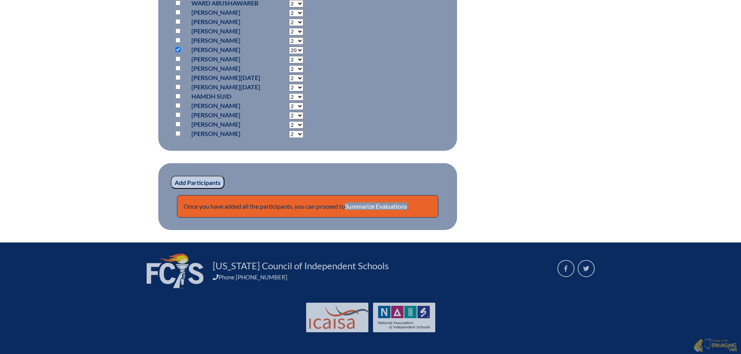
click at [202, 177] on input "Add Participants" at bounding box center [198, 182] width 54 height 13
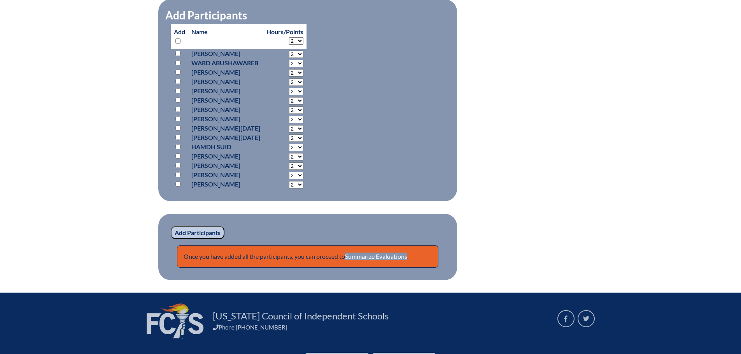
scroll to position [409, 0]
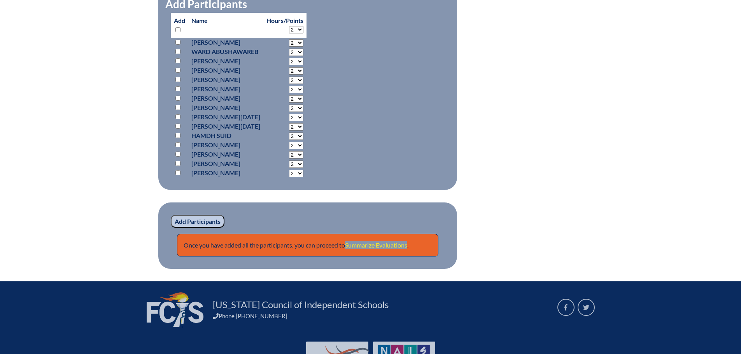
click at [375, 242] on link "Summarize Evaluations" at bounding box center [376, 245] width 62 height 7
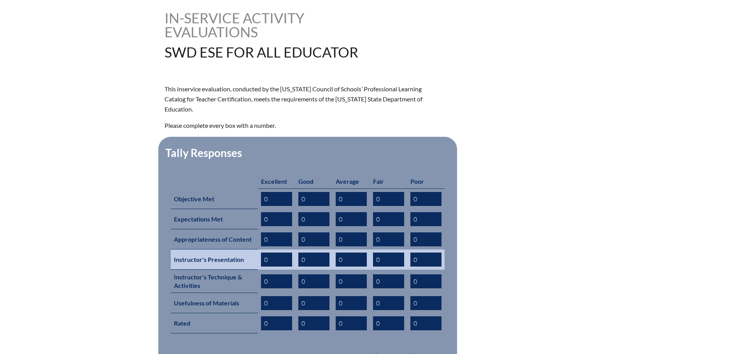
scroll to position [350, 0]
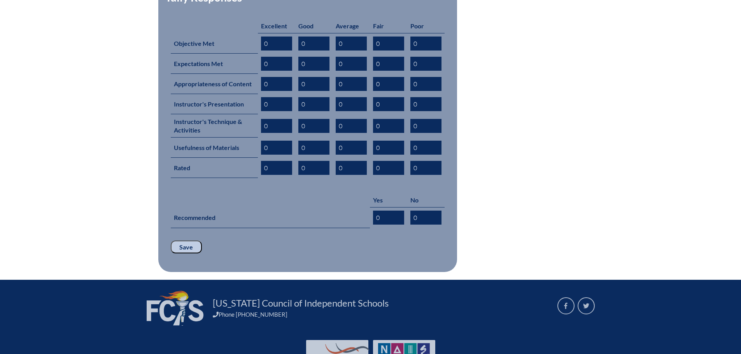
click at [184, 241] on input "Save" at bounding box center [186, 247] width 31 height 13
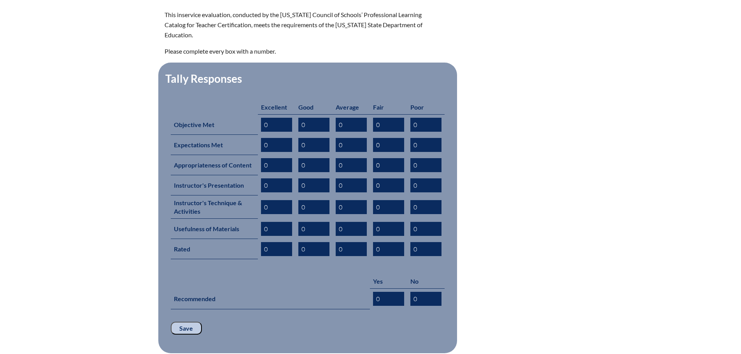
scroll to position [350, 0]
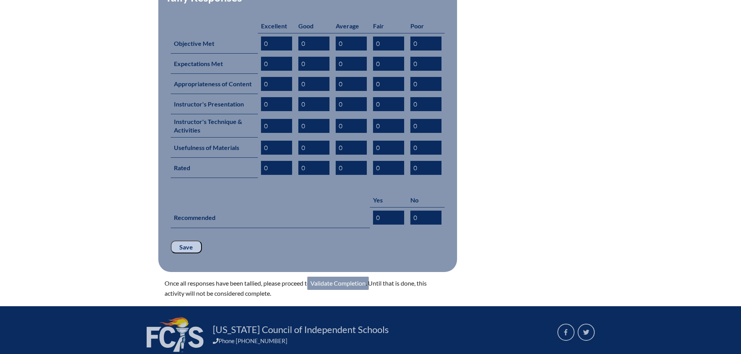
click at [322, 277] on link "Validate Completion" at bounding box center [337, 283] width 61 height 13
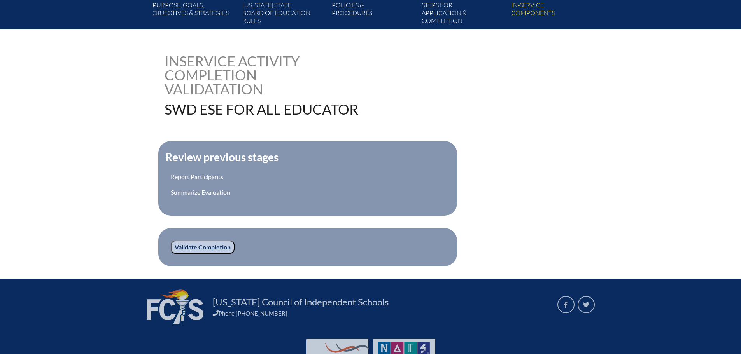
scroll to position [156, 0]
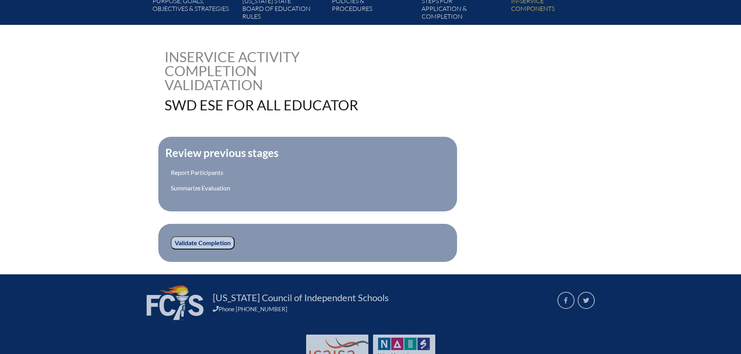
click at [224, 243] on input "Validate Completion" at bounding box center [203, 242] width 64 height 13
